Goal: Information Seeking & Learning: Learn about a topic

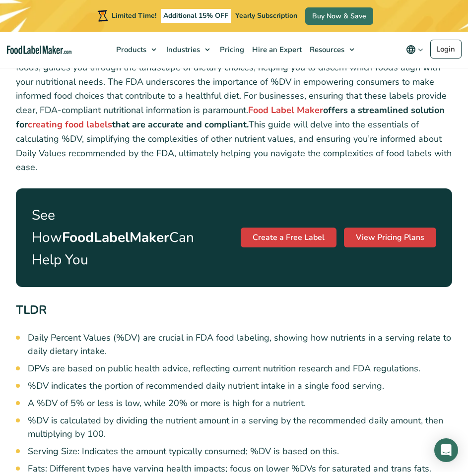
scroll to position [347, 0]
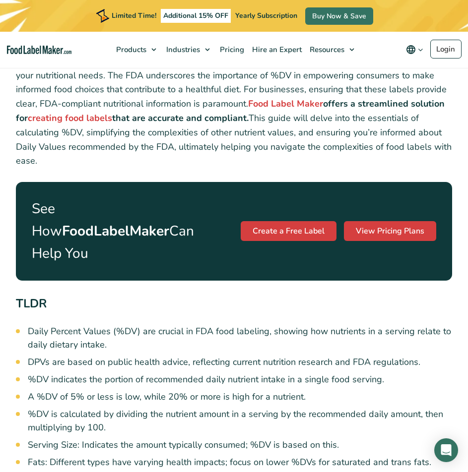
click at [217, 325] on li "Daily Percent Values (%DV) are crucial in FDA food labeling, showing how nutrie…" at bounding box center [240, 338] width 424 height 27
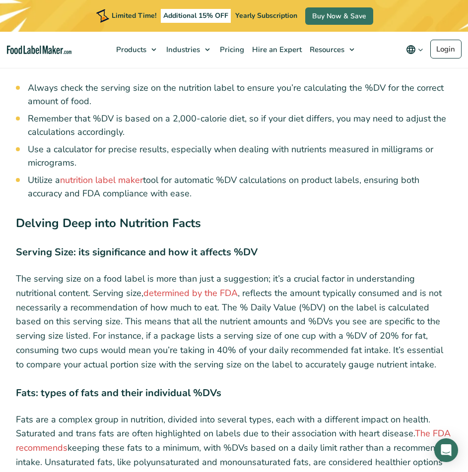
scroll to position [3389, 0]
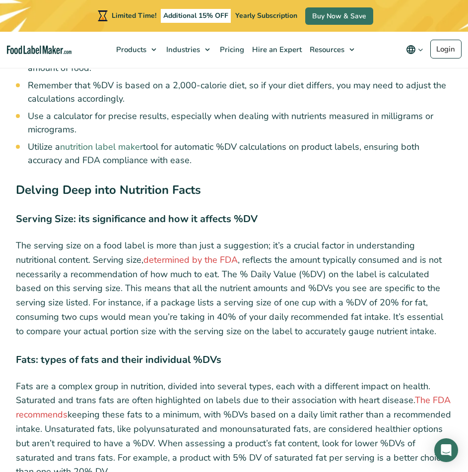
click at [123, 141] on link "nutrition label maker" at bounding box center [101, 147] width 83 height 12
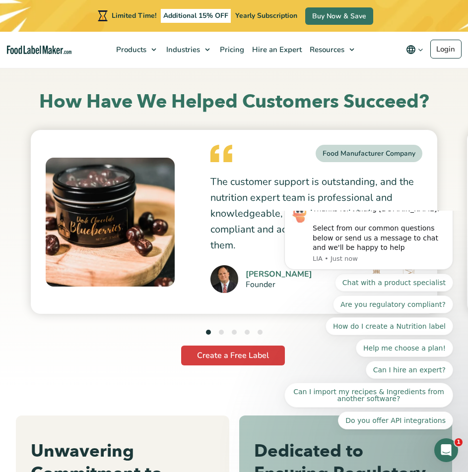
scroll to position [2228, 0]
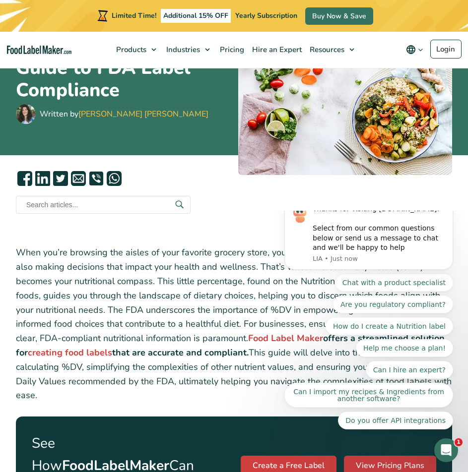
scroll to position [120, 0]
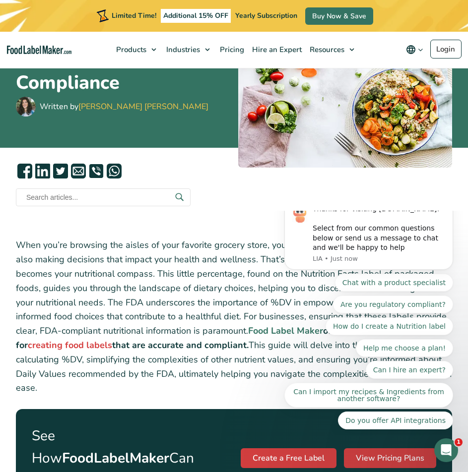
click at [248, 331] on strong "Food Label Maker" at bounding box center [285, 331] width 75 height 12
